Goal: Information Seeking & Learning: Learn about a topic

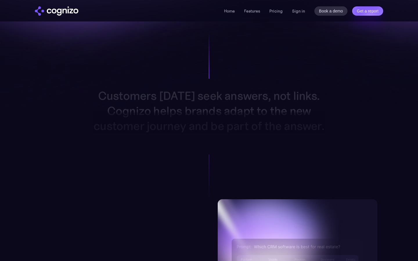
scroll to position [463, 0]
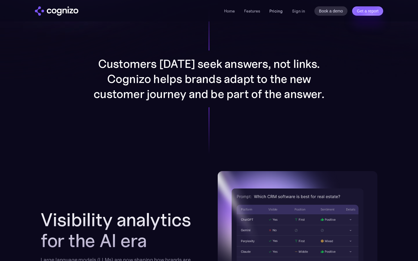
click at [281, 13] on link "Pricing" at bounding box center [275, 10] width 13 height 5
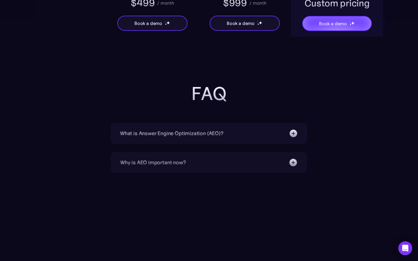
scroll to position [1301, 0]
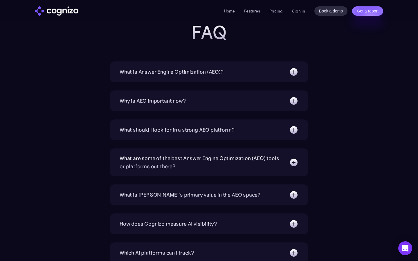
click at [216, 111] on div "Why is AEO important now? With increasing reliance on generative AI chatbots fo…" at bounding box center [208, 101] width 197 height 21
click at [210, 107] on div "Why is AEO important now? With increasing reliance on generative AI chatbots fo…" at bounding box center [208, 101] width 197 height 21
click at [183, 100] on div "Why is AEO important now?" at bounding box center [153, 101] width 66 height 8
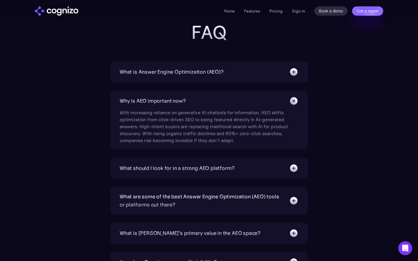
click at [188, 71] on div "What is Answer Engine Optimization (AEO)?" at bounding box center [172, 72] width 104 height 8
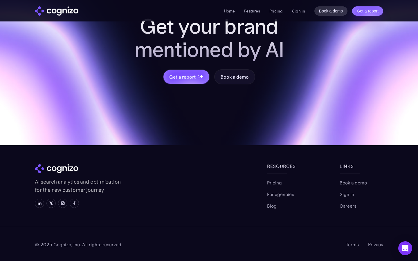
scroll to position [1832, 0]
click at [40, 205] on img at bounding box center [39, 203] width 5 height 5
